Goal: Find specific page/section: Find specific page/section

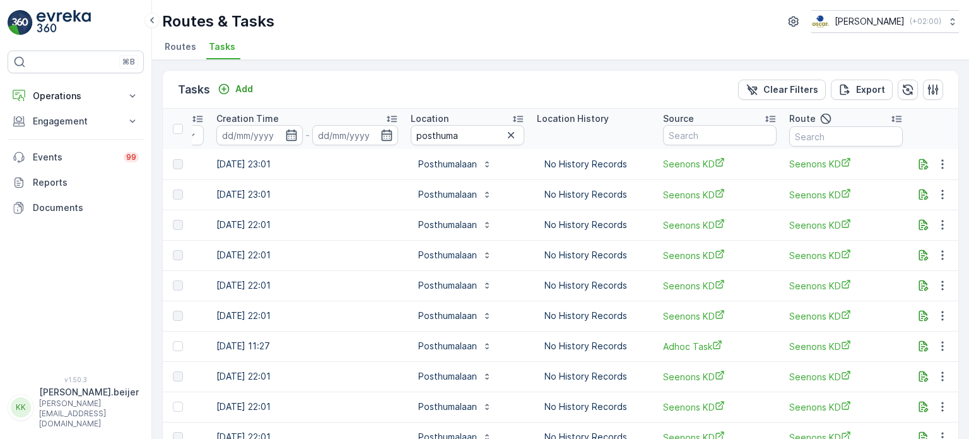
scroll to position [0, 1037]
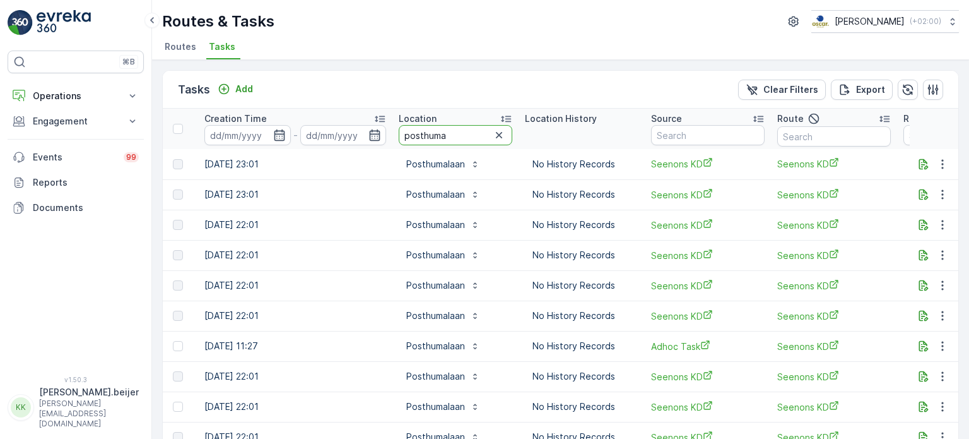
click at [429, 133] on input "posthuma" at bounding box center [456, 135] width 114 height 20
type input "seapale"
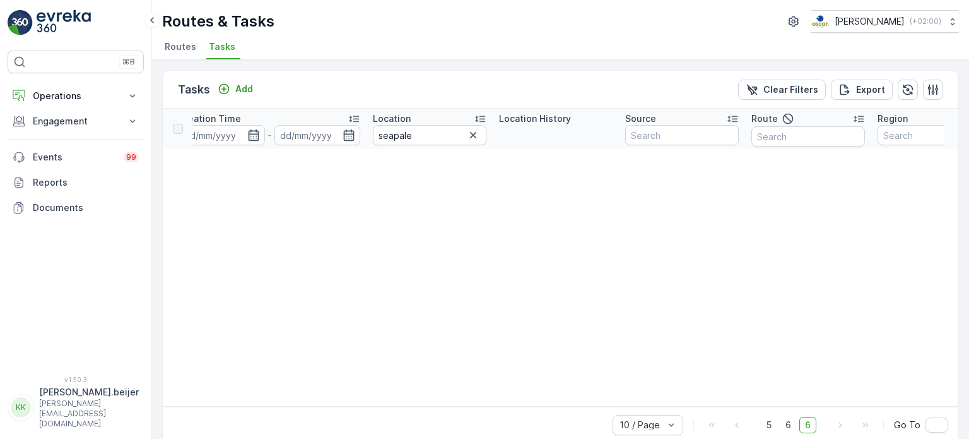
scroll to position [0, 1049]
click at [413, 129] on input "seapale" at bounding box center [421, 135] width 114 height 20
type input "seapala"
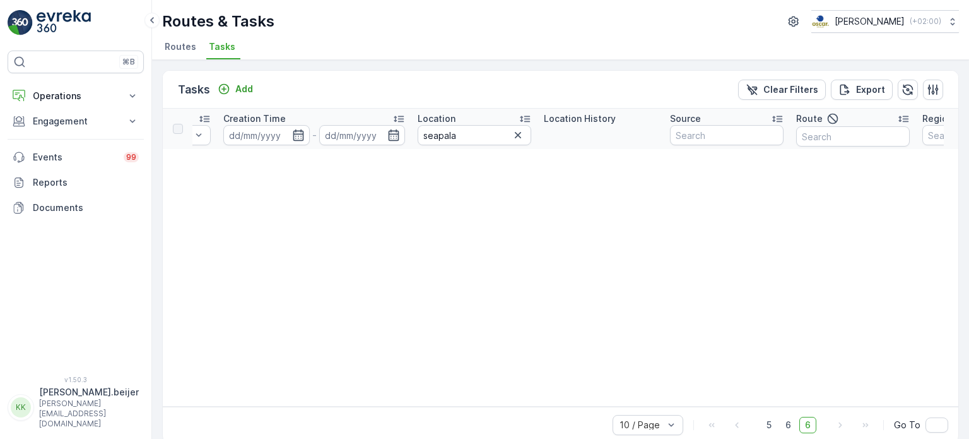
scroll to position [0, 1010]
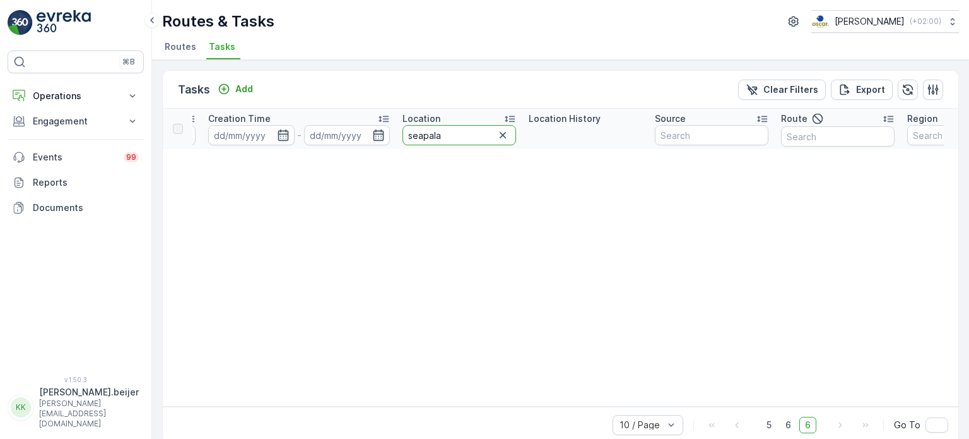
click at [459, 129] on input "seapala" at bounding box center [460, 135] width 114 height 20
type input "sea pal"
